Goal: Book appointment/travel/reservation

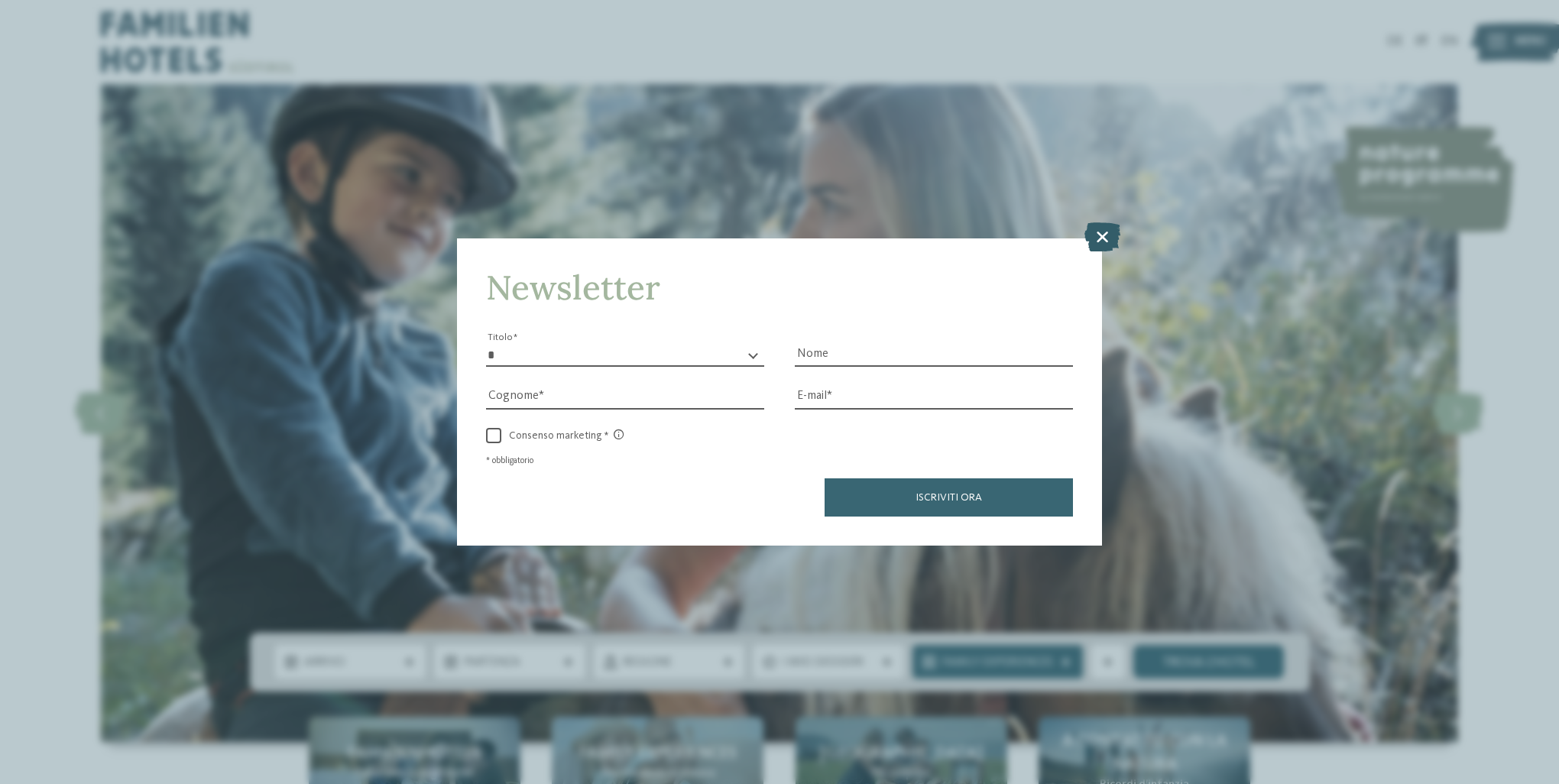
click at [1107, 231] on icon at bounding box center [1102, 237] width 36 height 29
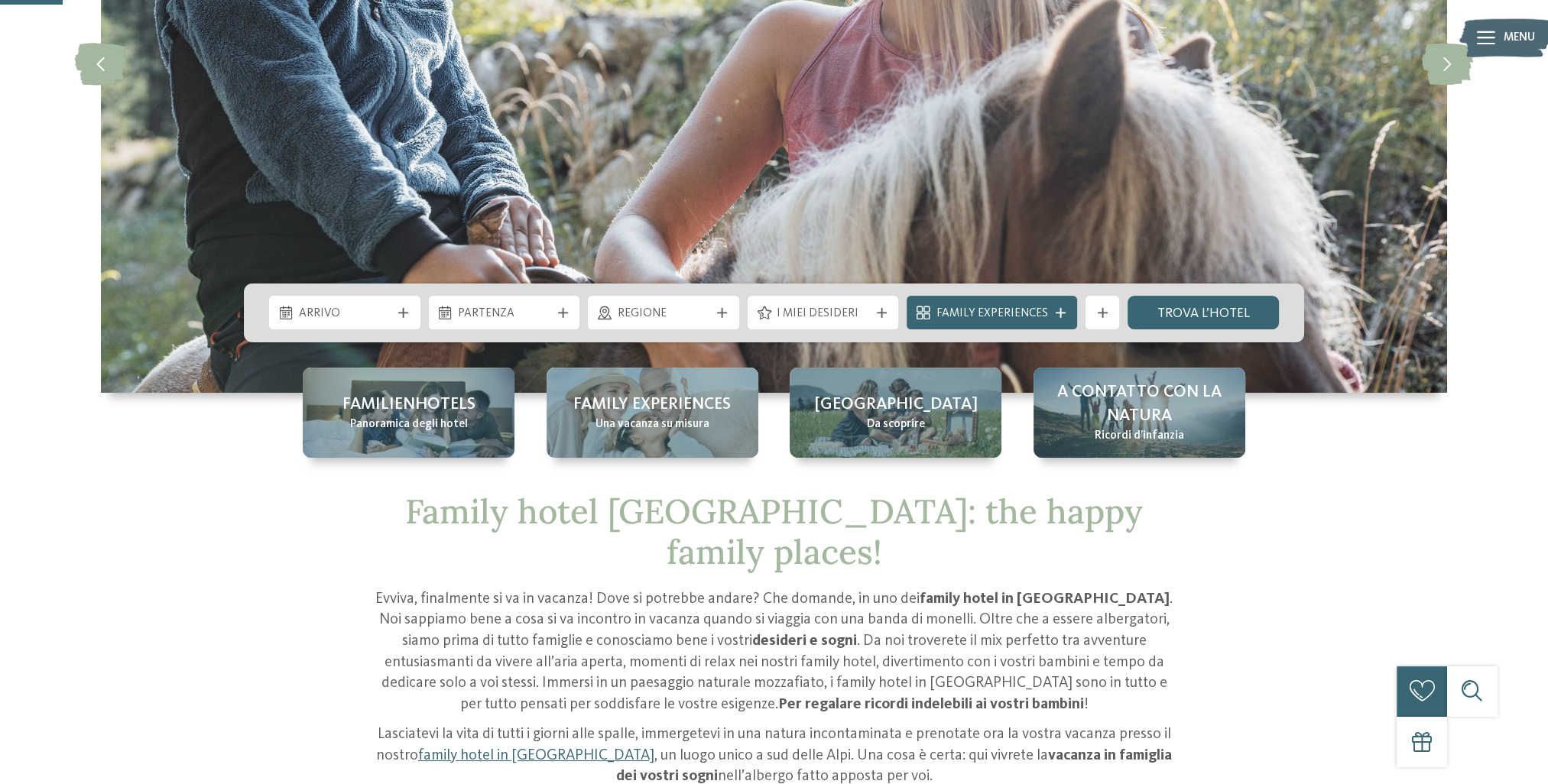
scroll to position [382, 0]
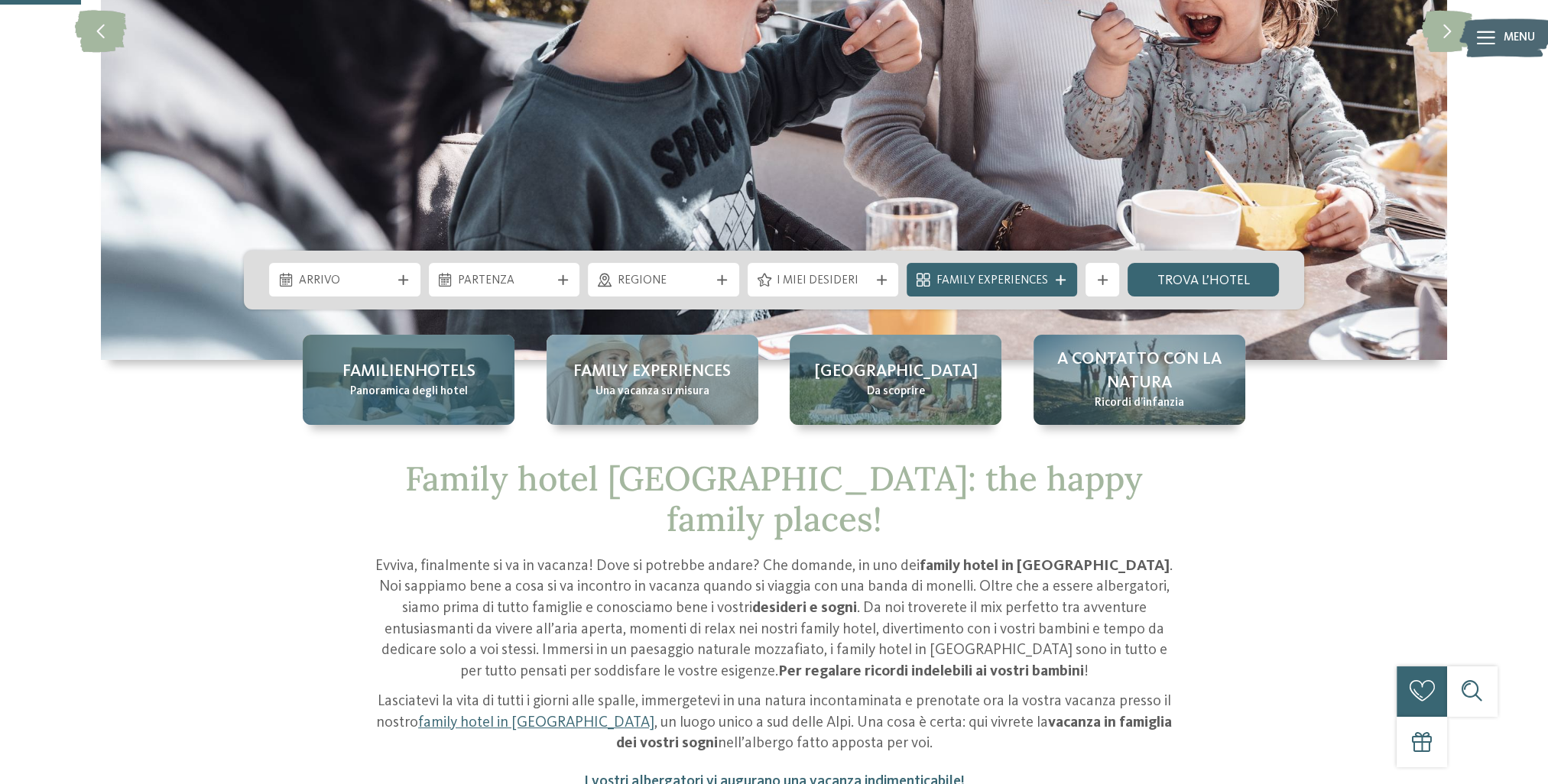
click at [386, 387] on span "Panoramica degli hotel" at bounding box center [409, 392] width 118 height 17
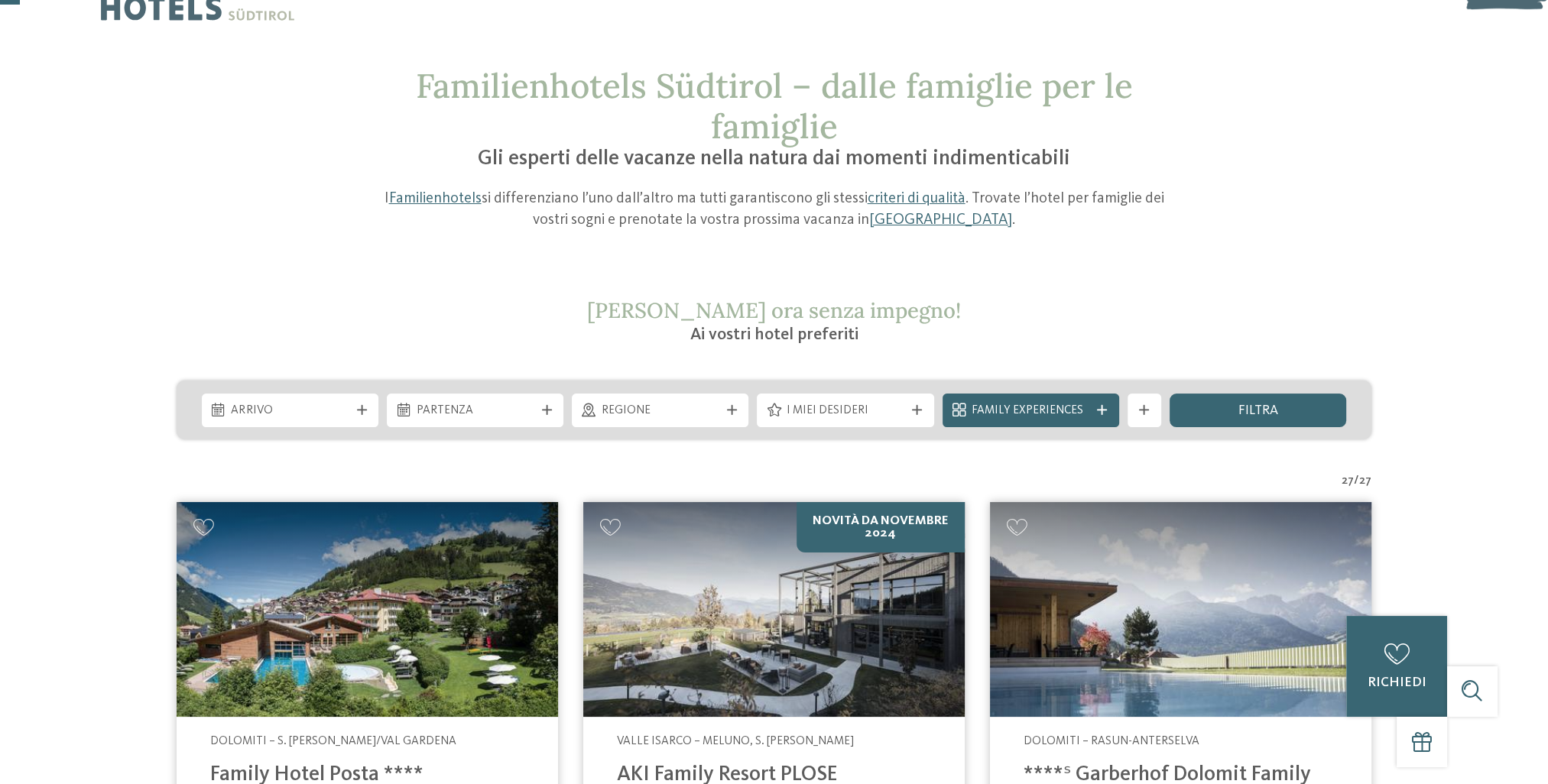
scroll to position [77, 0]
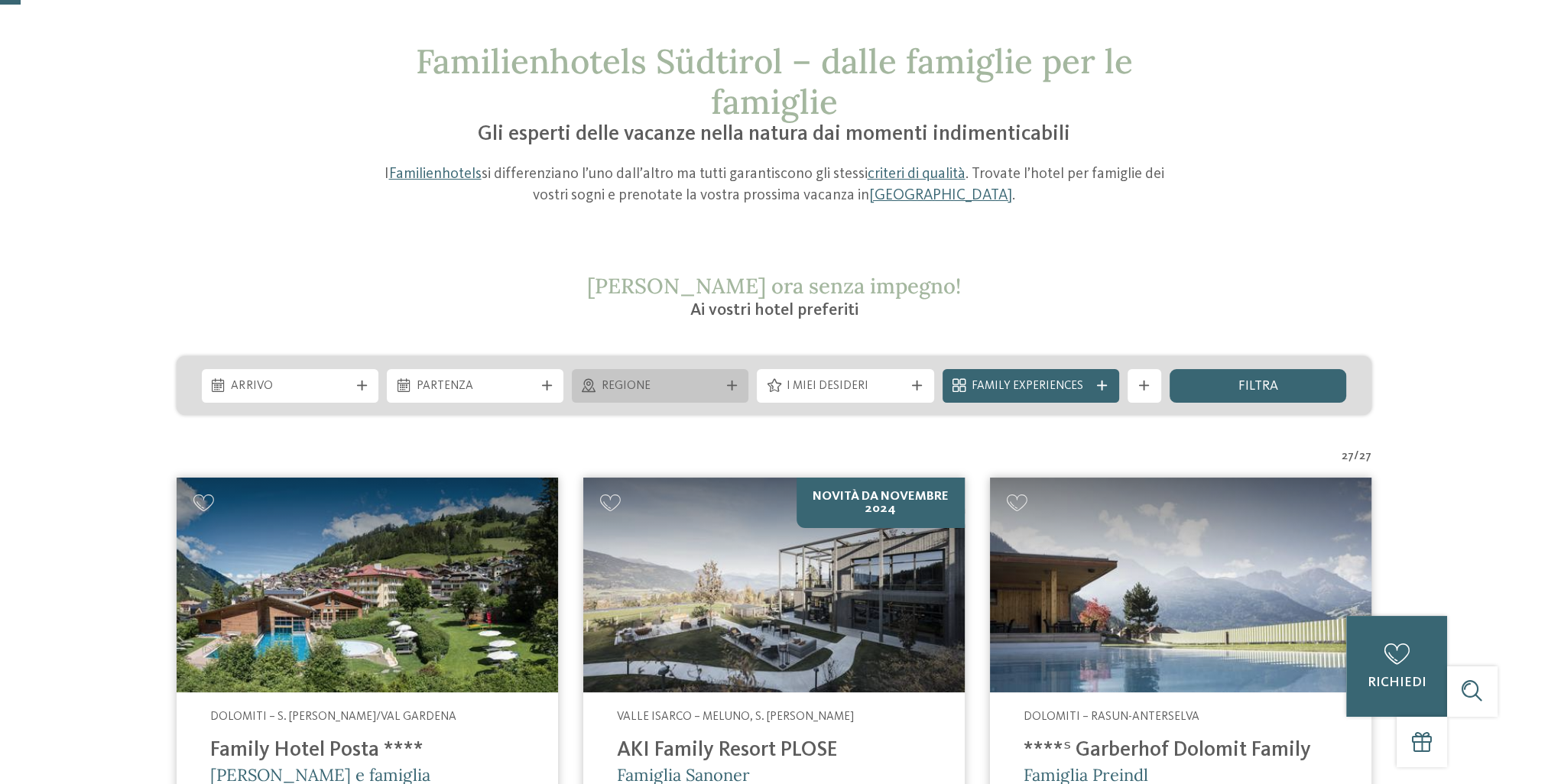
click at [627, 386] on span "Regione" at bounding box center [660, 386] width 118 height 17
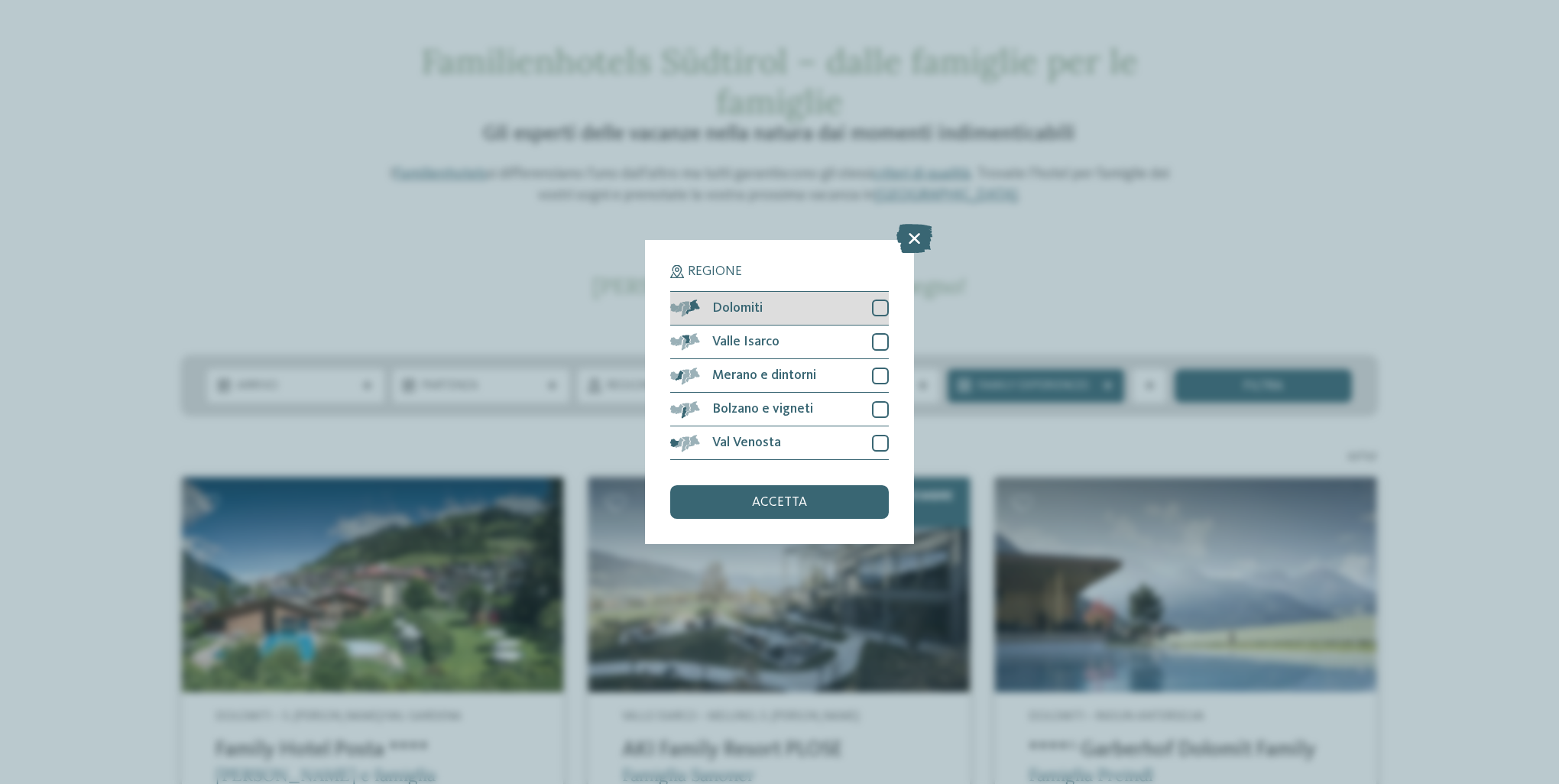
click at [775, 304] on div "Dolomiti" at bounding box center [779, 309] width 219 height 33
click at [793, 505] on span "accetta" at bounding box center [779, 503] width 55 height 13
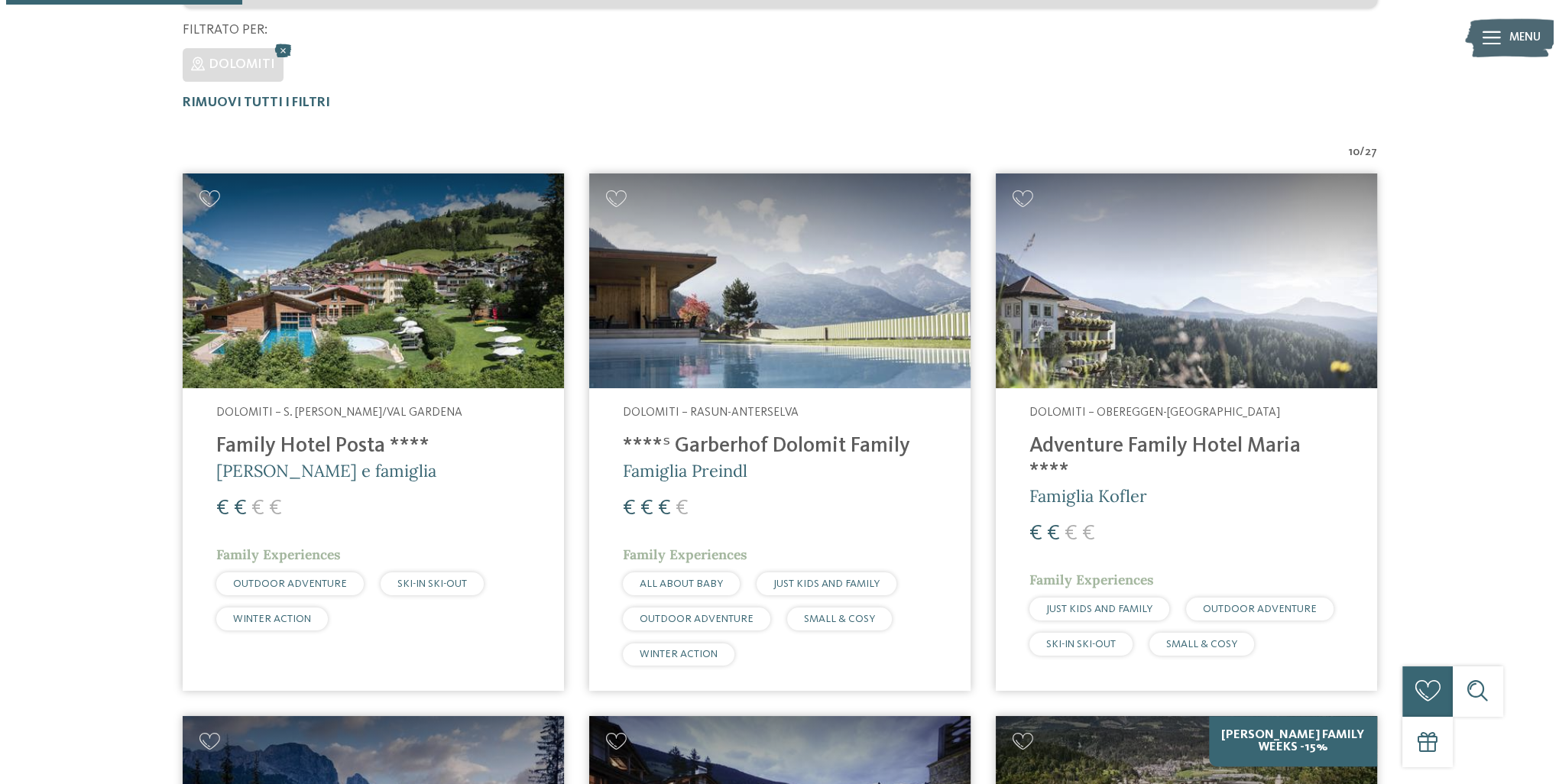
scroll to position [406, 0]
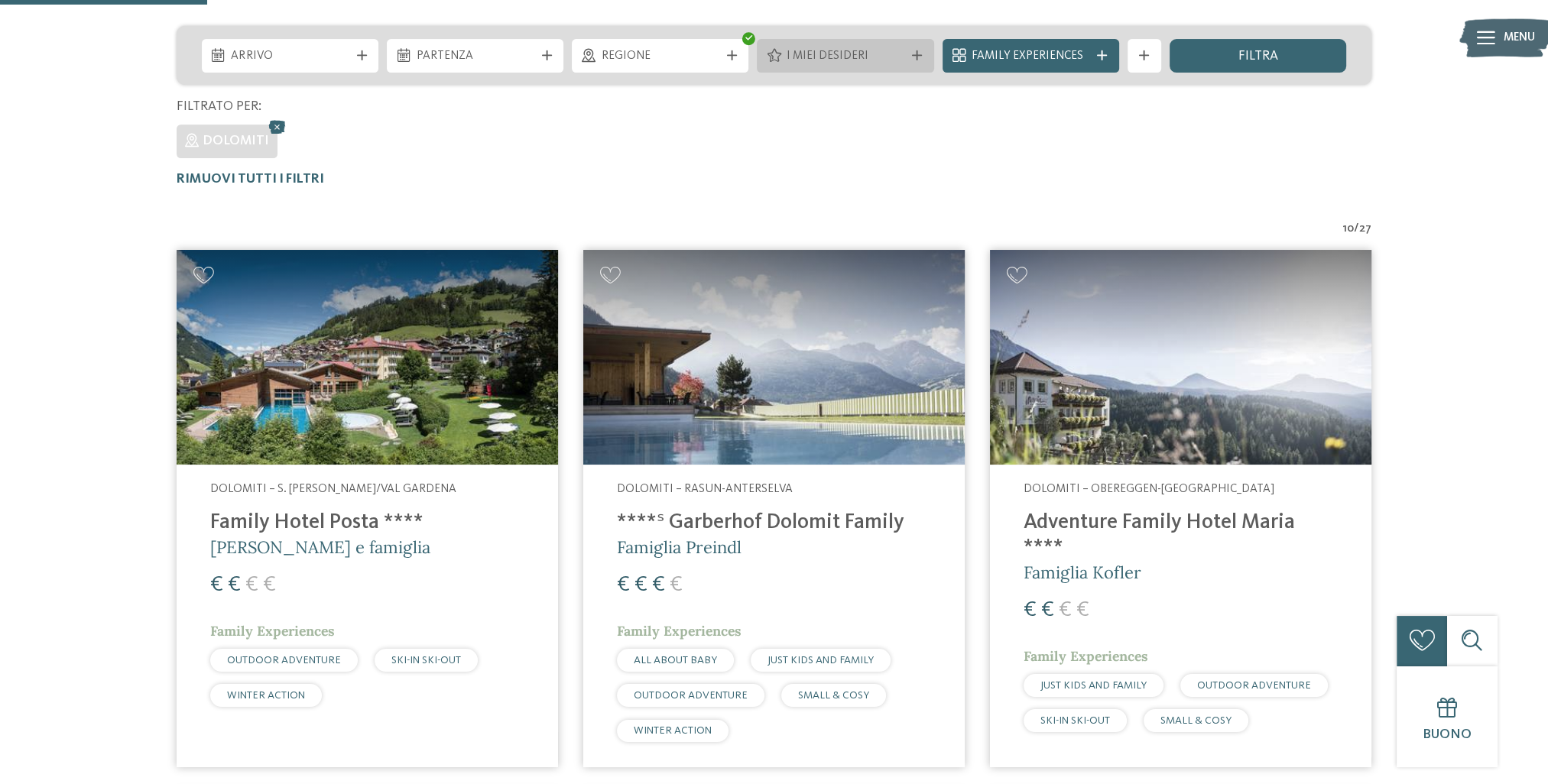
click at [862, 56] on span "I miei desideri" at bounding box center [845, 57] width 118 height 17
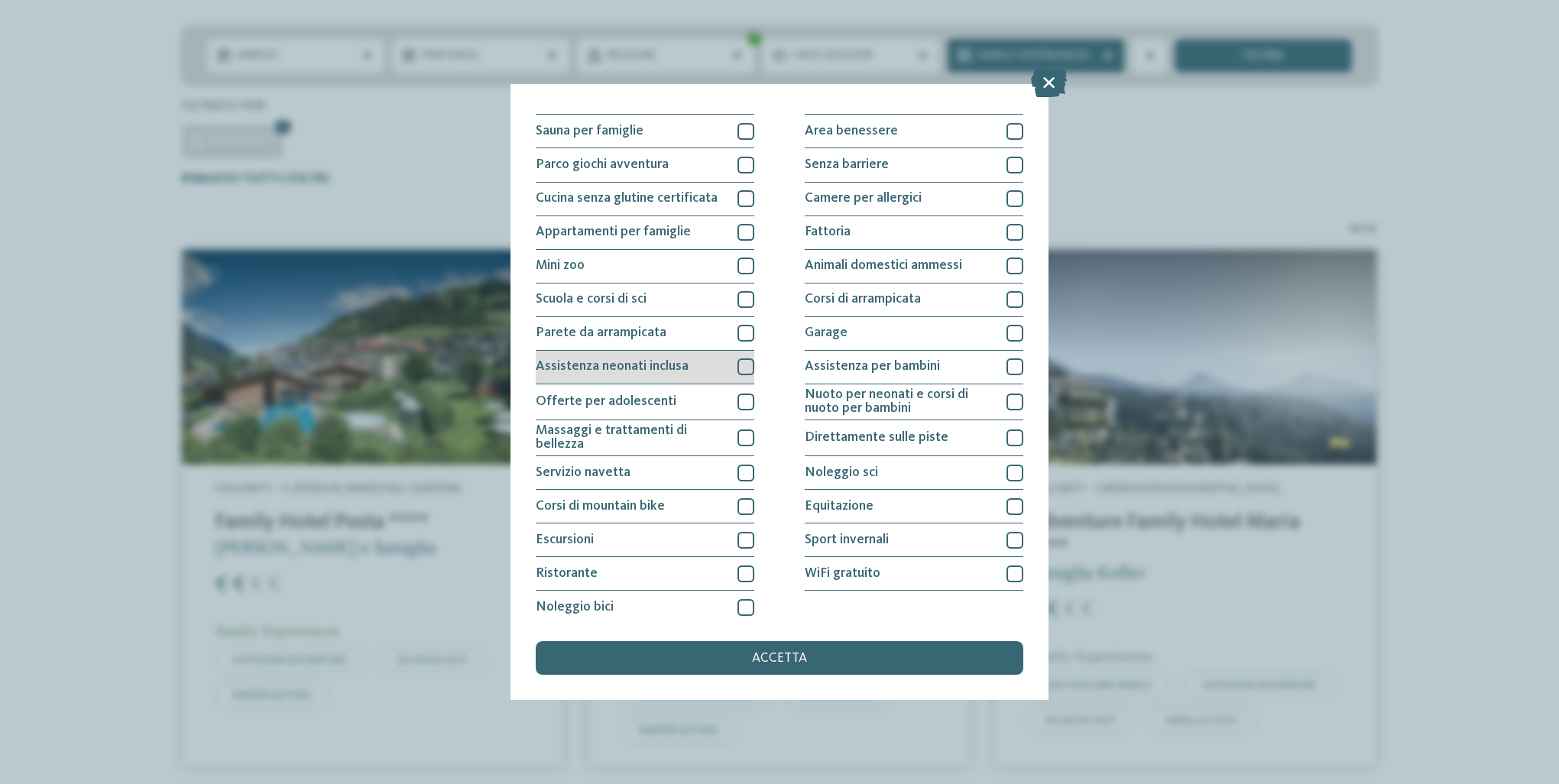
scroll to position [98, 0]
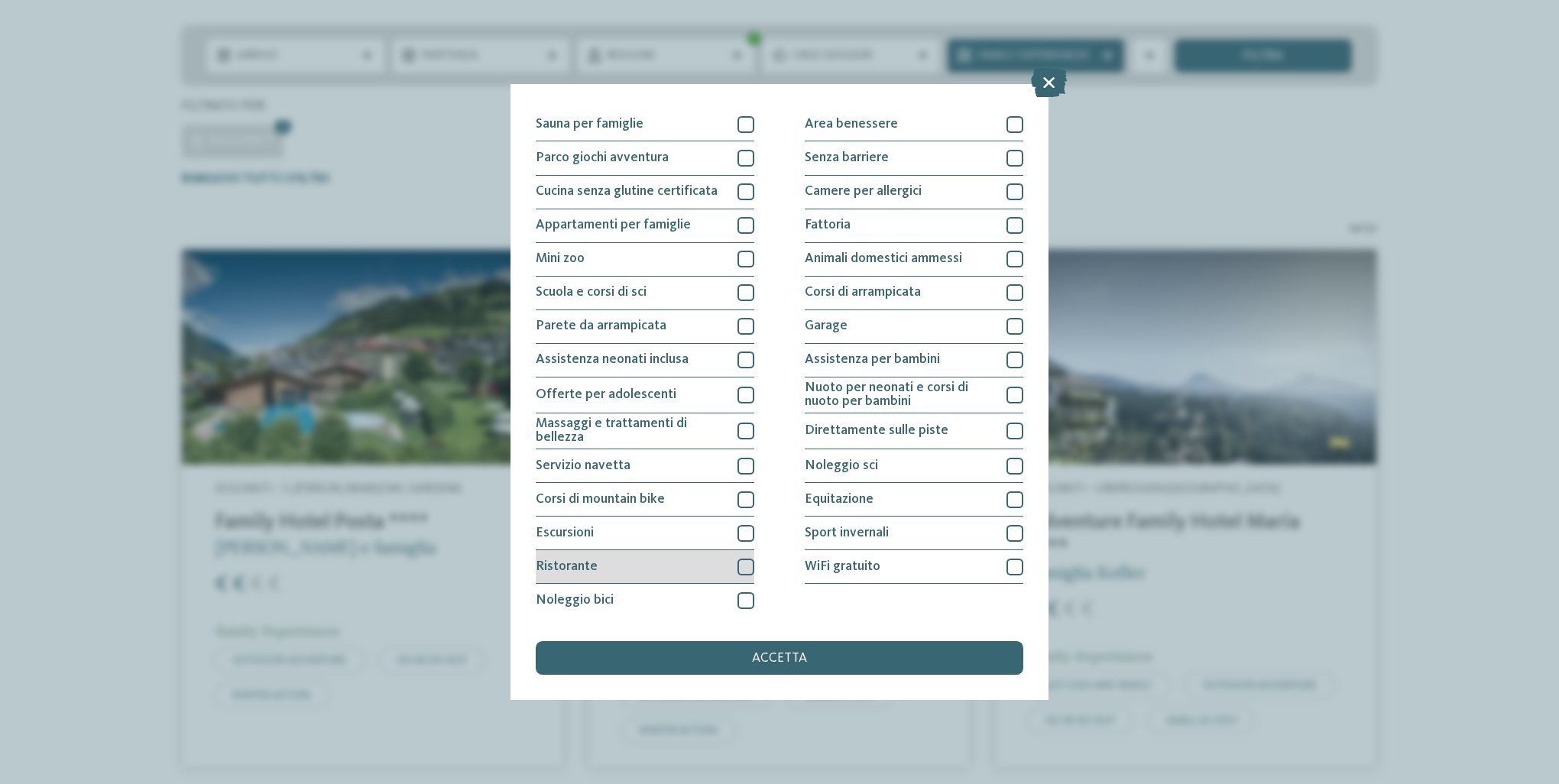
click at [738, 565] on div at bounding box center [746, 567] width 17 height 17
click at [1006, 363] on div at bounding box center [1014, 359] width 17 height 17
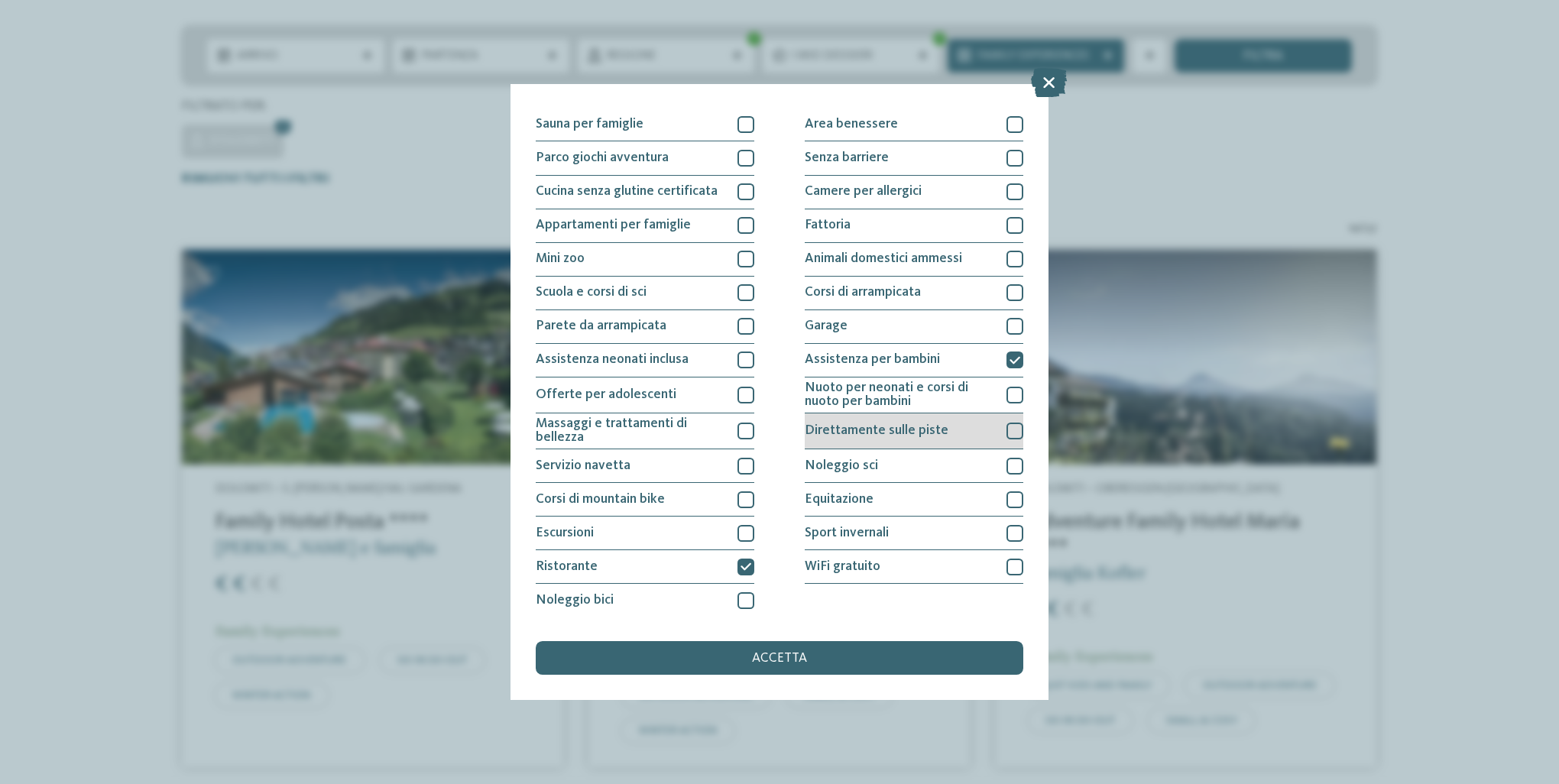
click at [1006, 432] on div at bounding box center [1014, 431] width 17 height 17
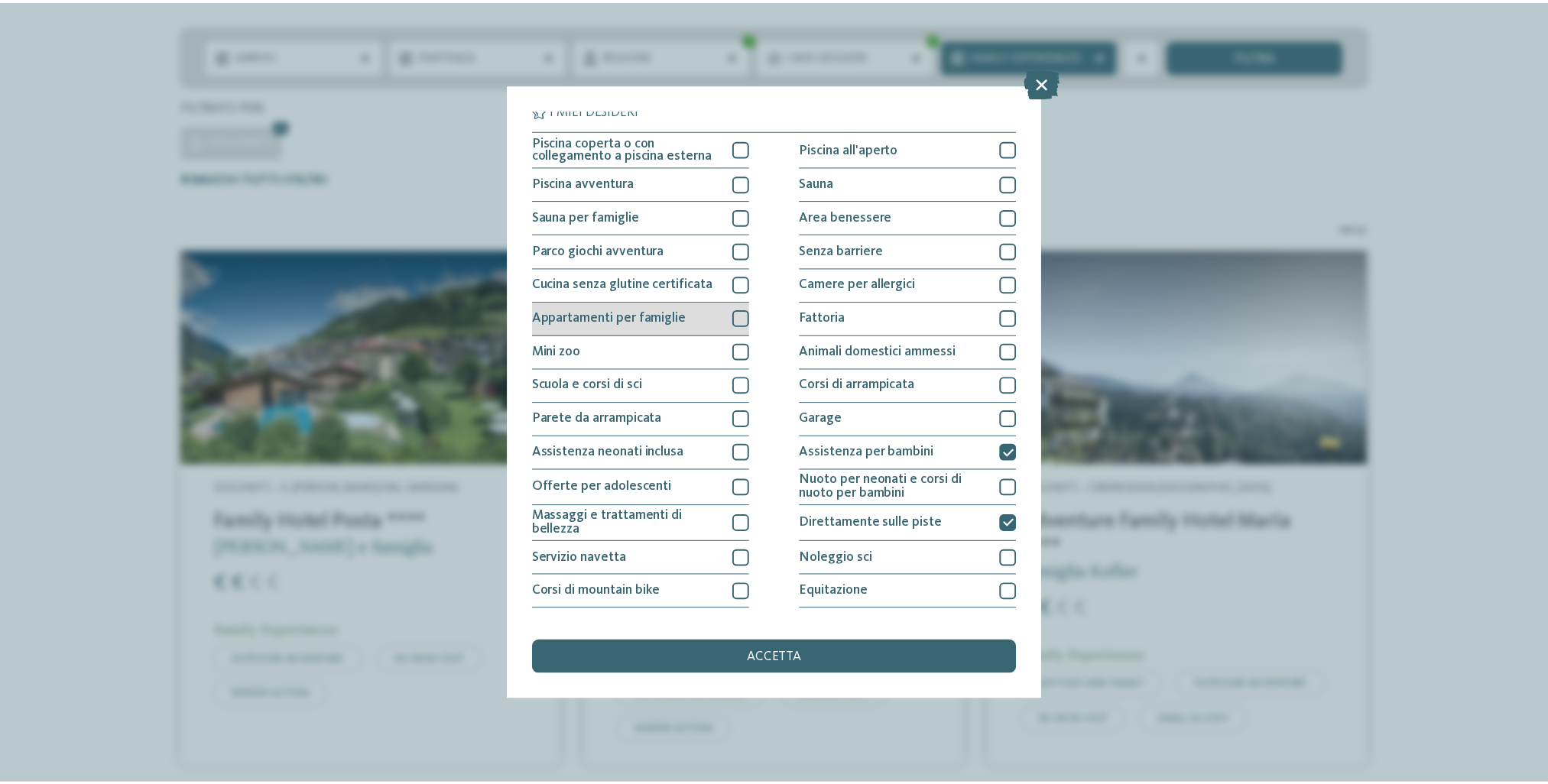
scroll to position [0, 0]
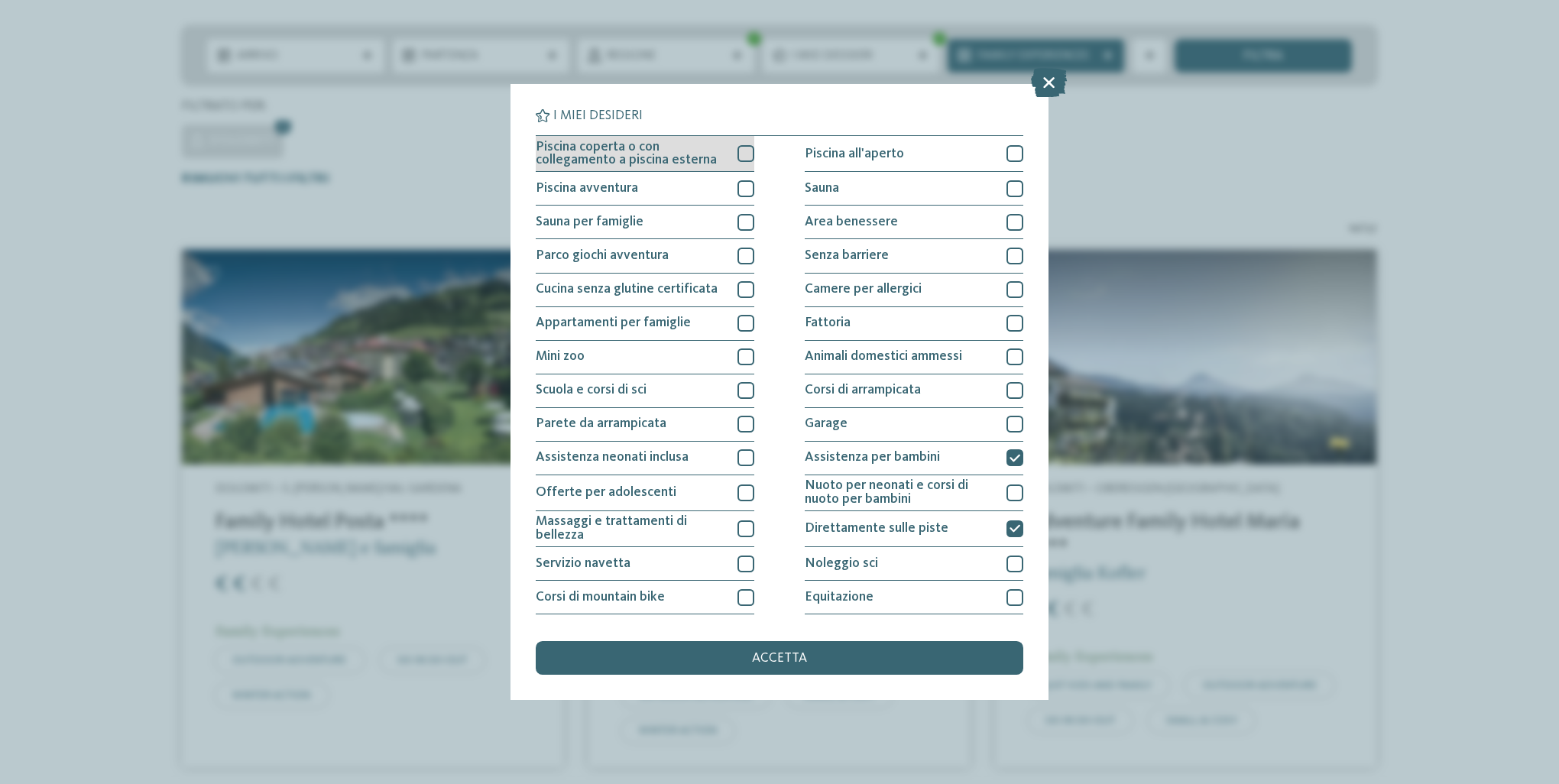
click at [742, 150] on div at bounding box center [746, 153] width 17 height 17
click at [766, 659] on span "accetta" at bounding box center [779, 658] width 55 height 13
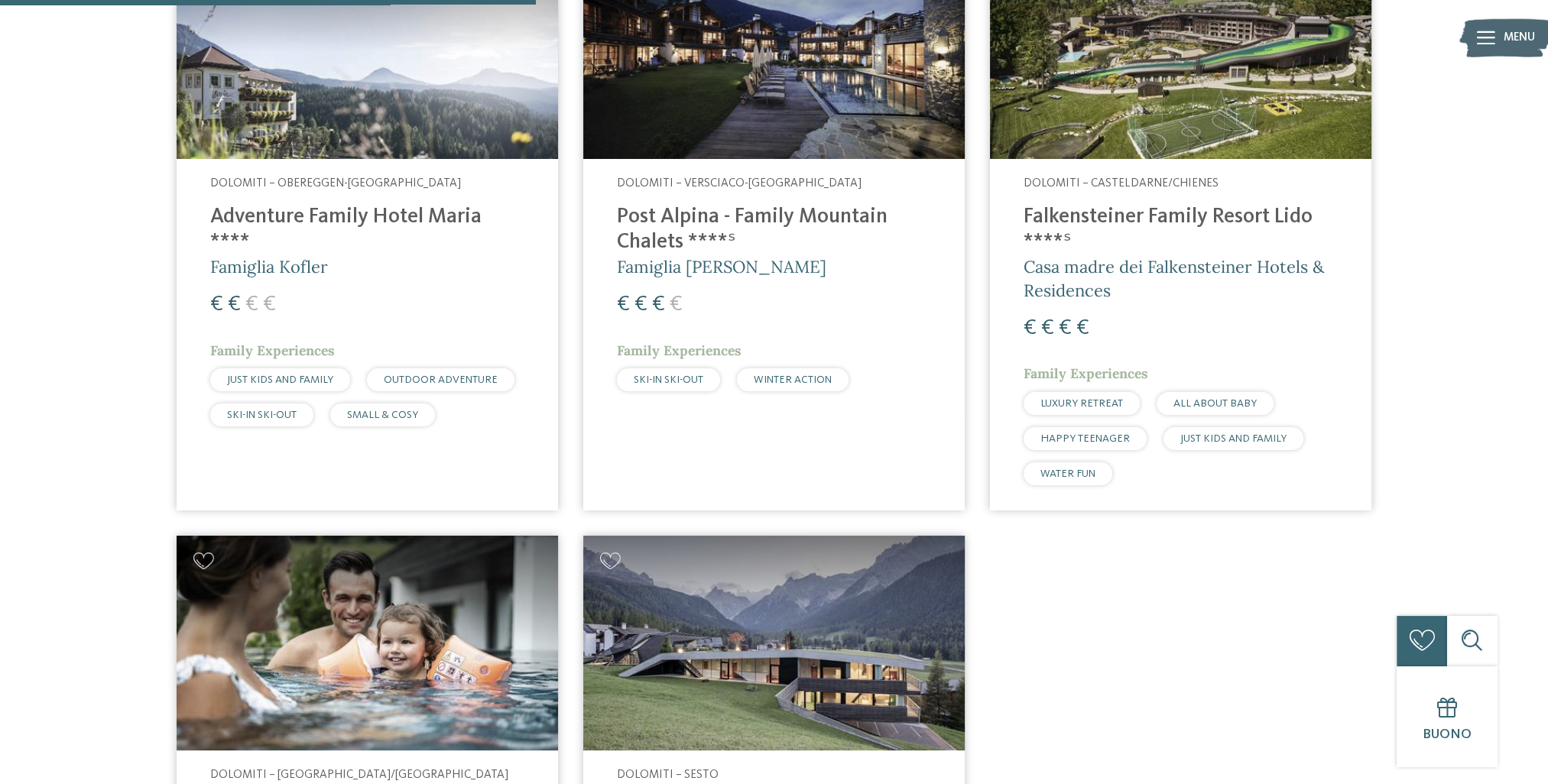
scroll to position [560, 0]
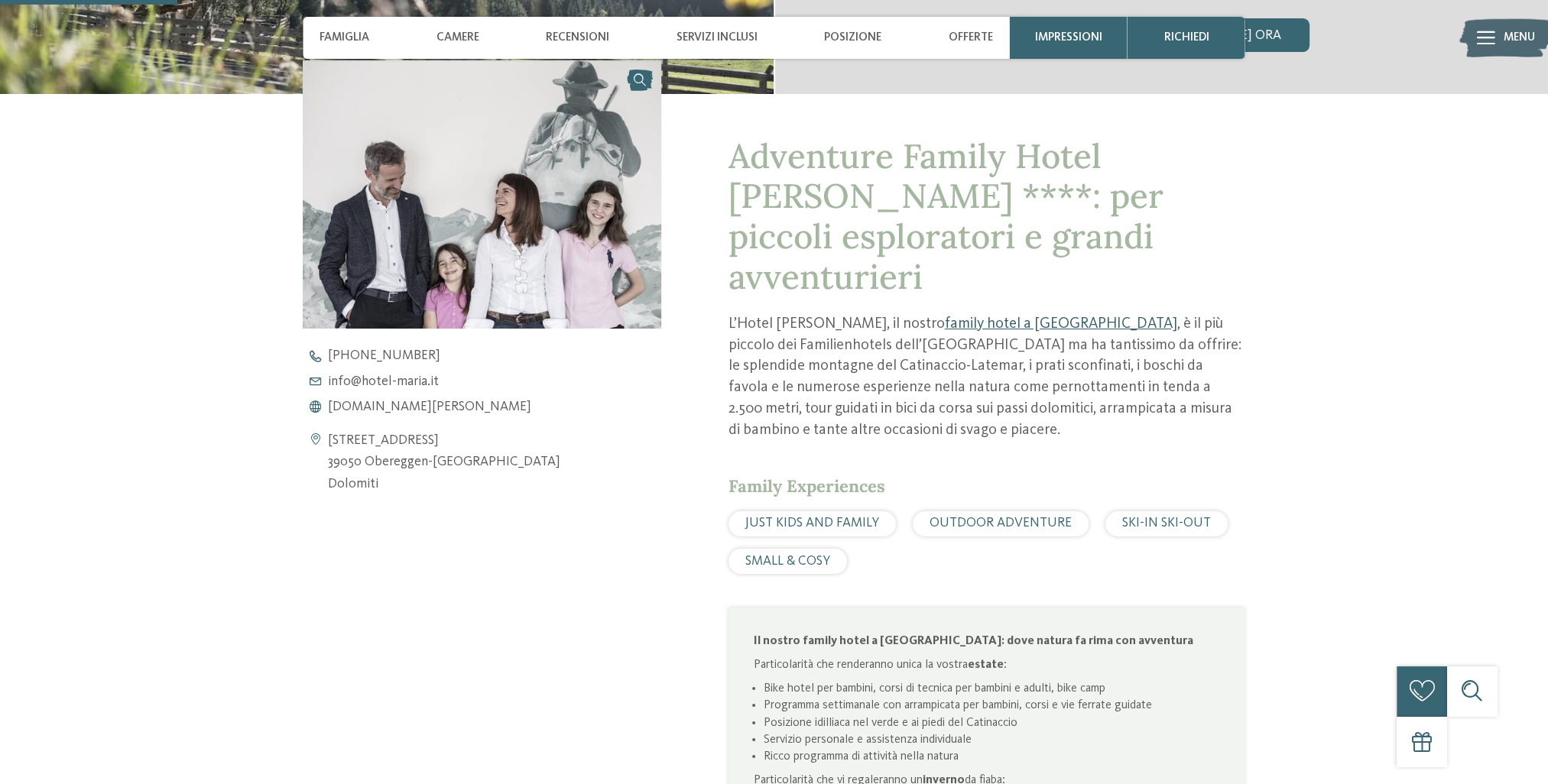
scroll to position [611, 0]
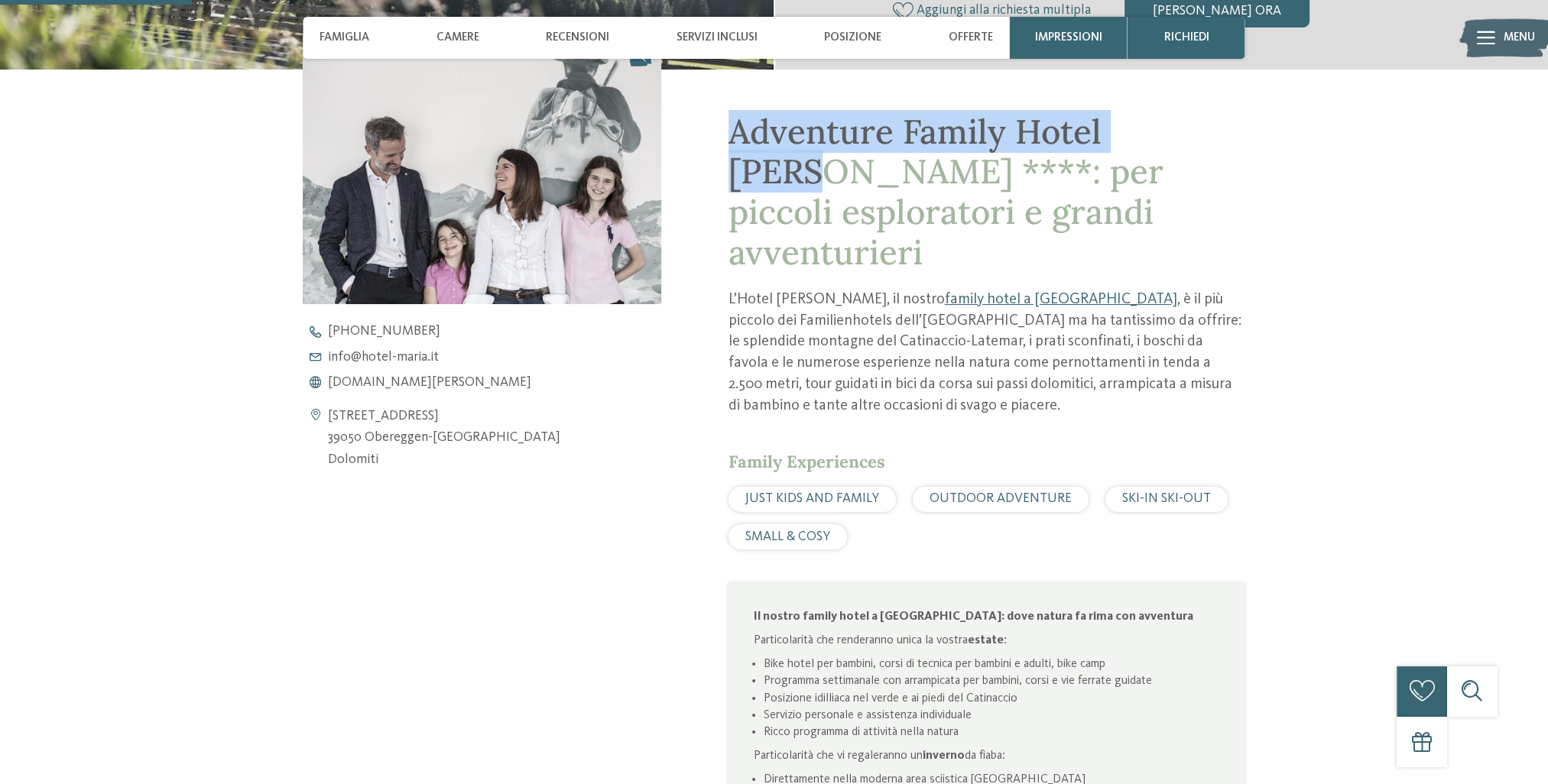
drag, startPoint x: 1196, startPoint y: 132, endPoint x: 737, endPoint y: 132, distance: 459.0
click at [737, 132] on span "Adventure Family Hotel Maria ****: per piccoli esploratori e grandi avventurieri" at bounding box center [945, 192] width 435 height 163
drag, startPoint x: 737, startPoint y: 132, endPoint x: 761, endPoint y: 129, distance: 24.2
drag, startPoint x: 761, startPoint y: 129, endPoint x: 350, endPoint y: 384, distance: 483.7
click at [350, 384] on span "www.hotel-maria.it" at bounding box center [430, 383] width 204 height 13
